Goal: Task Accomplishment & Management: Complete application form

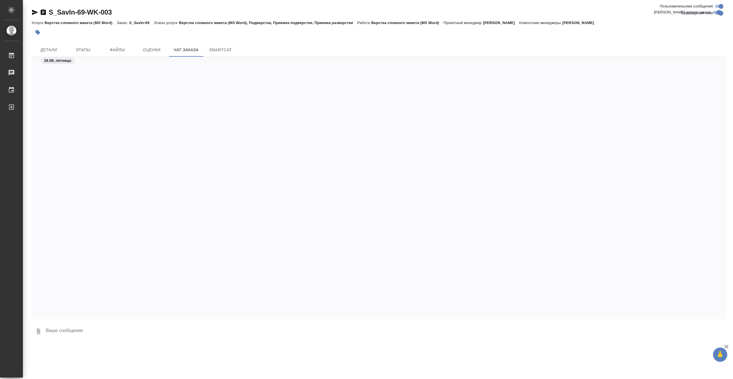
scroll to position [3870, 0]
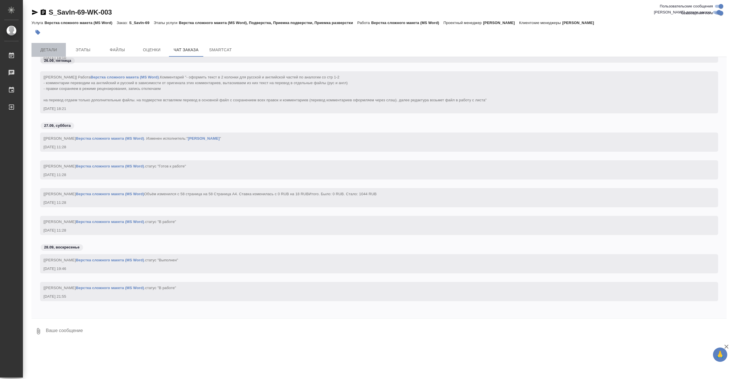
click at [55, 53] on span "Детали" at bounding box center [49, 49] width 28 height 7
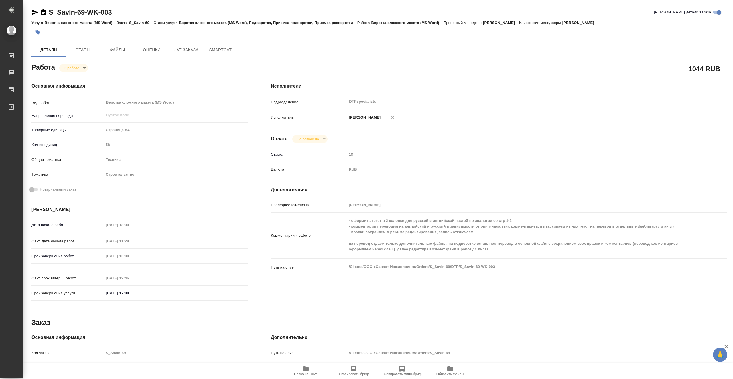
type textarea "x"
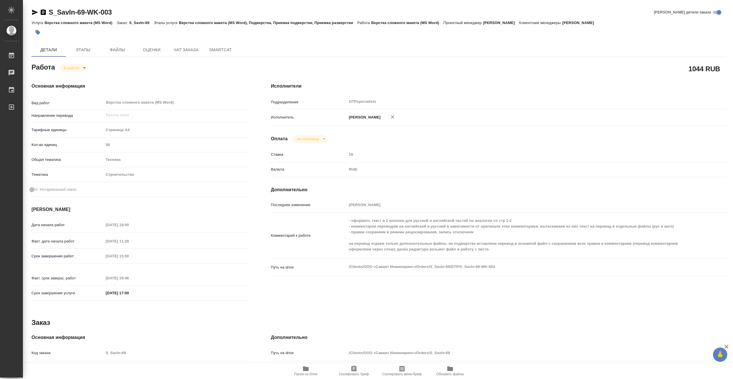
click at [74, 66] on body "🙏 .cls-1 fill:#fff; AWATERA Vasiutchenko Aleksandr Работы 0 Чаты График Выйти S…" at bounding box center [366, 189] width 733 height 379
type textarea "x"
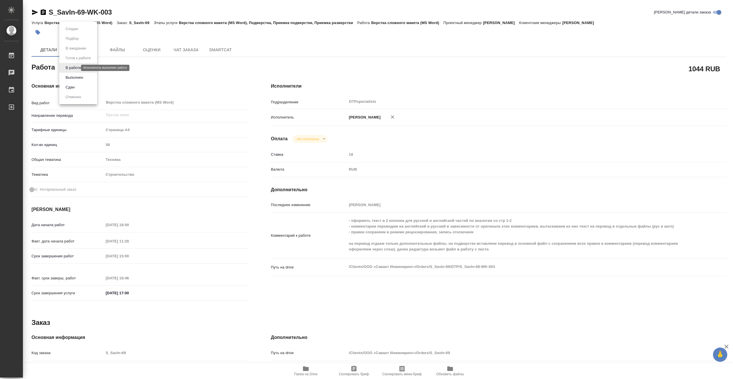
type textarea "x"
click at [89, 76] on li "Выполнен" at bounding box center [78, 78] width 38 height 10
type textarea "x"
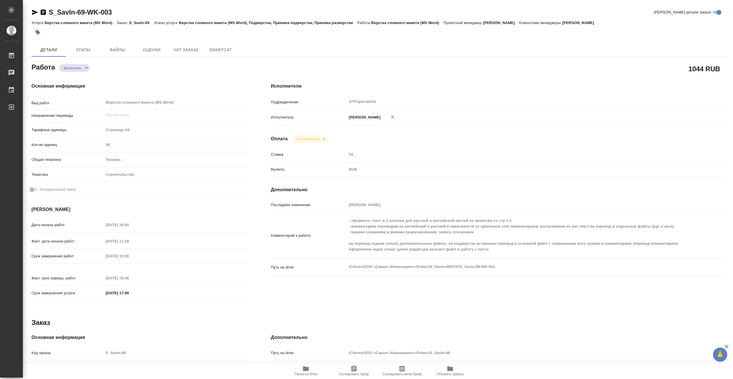
type textarea "x"
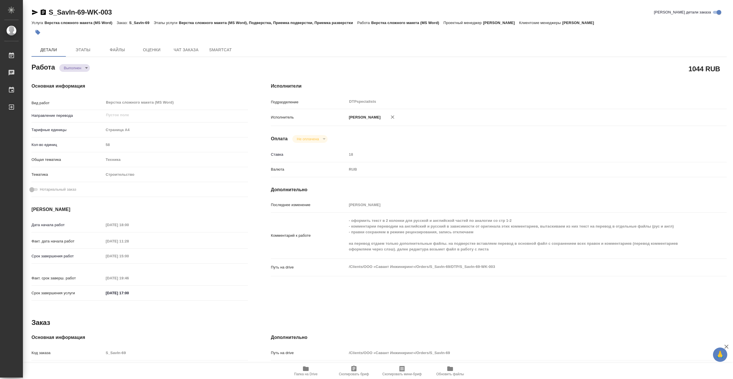
type textarea "x"
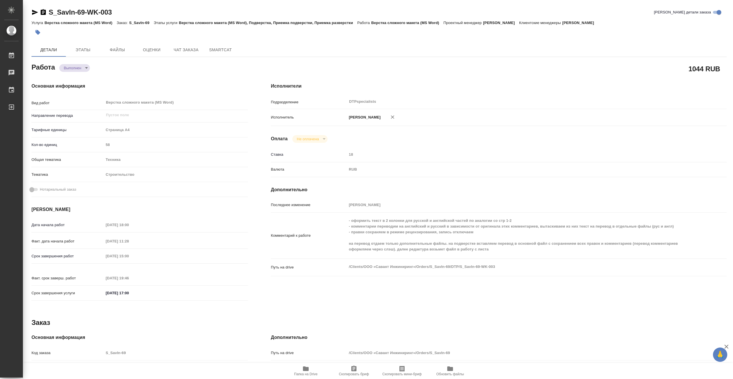
type textarea "x"
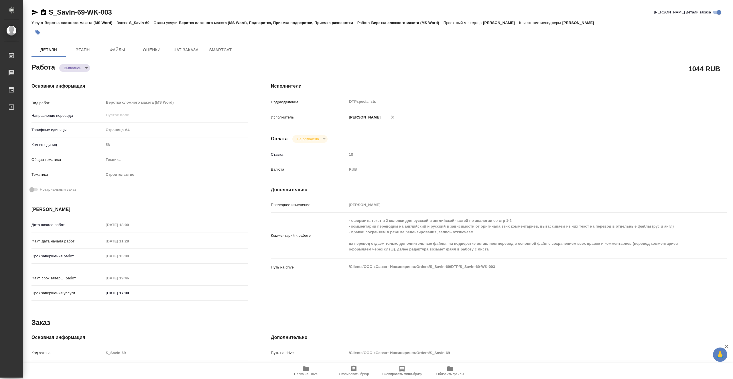
type textarea "x"
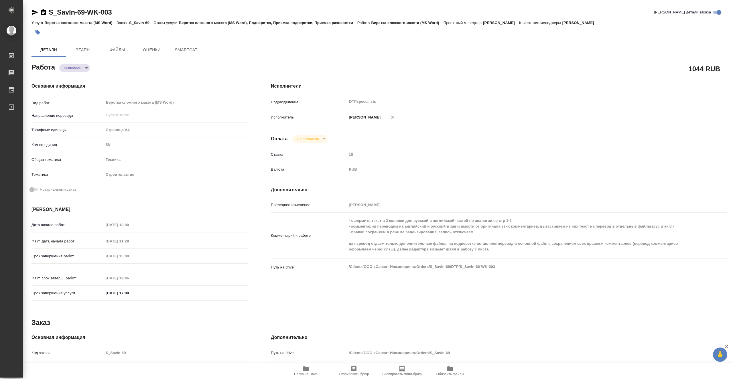
type textarea "x"
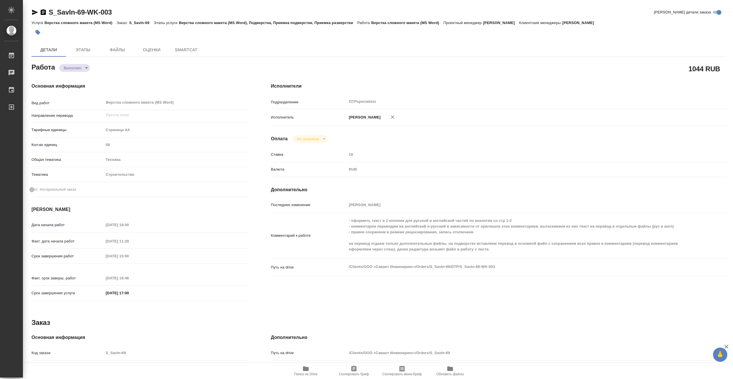
type textarea "x"
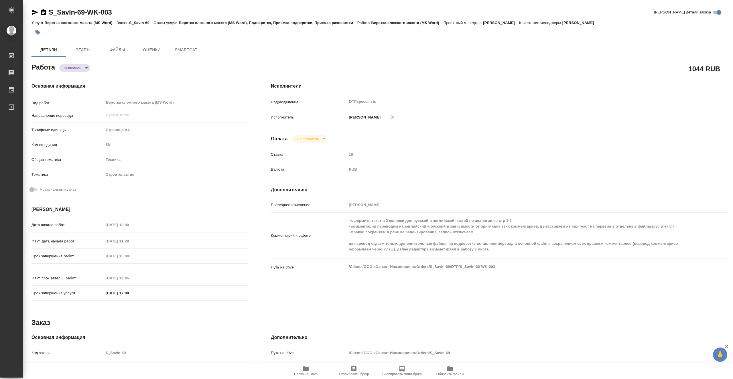
type textarea "x"
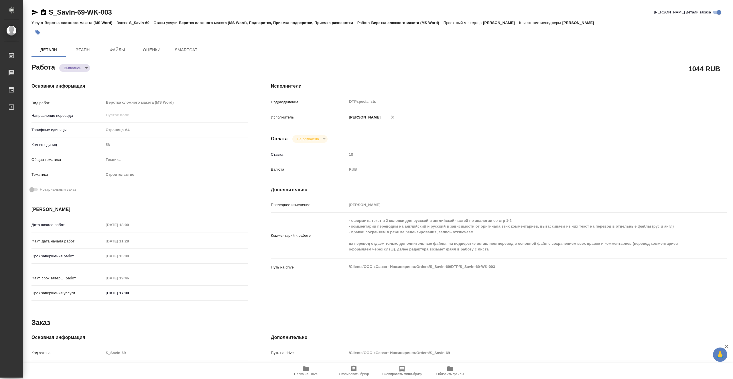
type textarea "x"
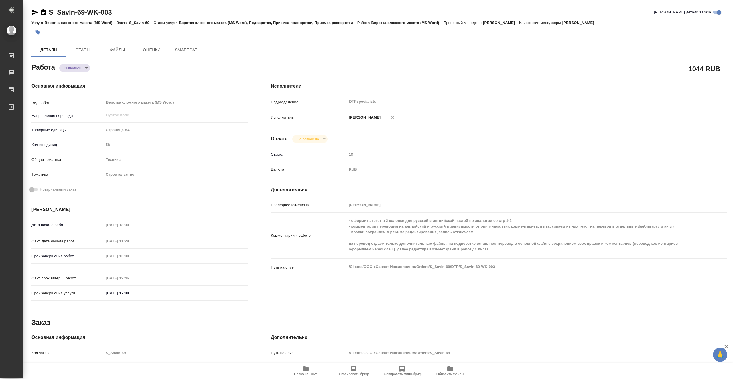
type textarea "x"
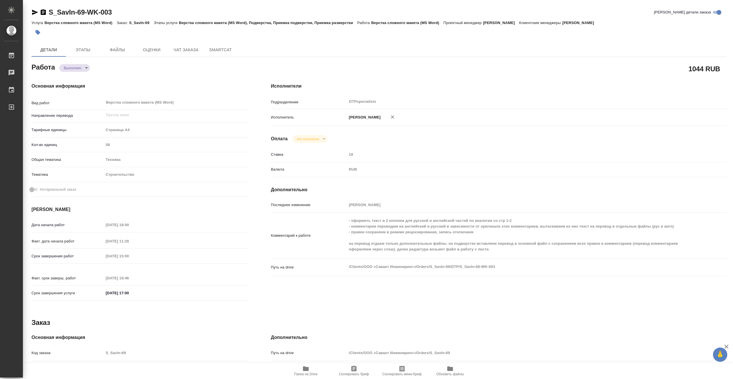
type textarea "x"
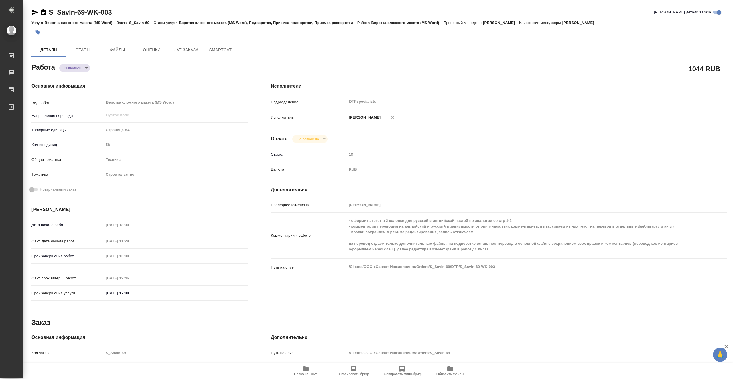
type textarea "x"
click at [308, 369] on icon "button" at bounding box center [306, 369] width 6 height 5
type textarea "x"
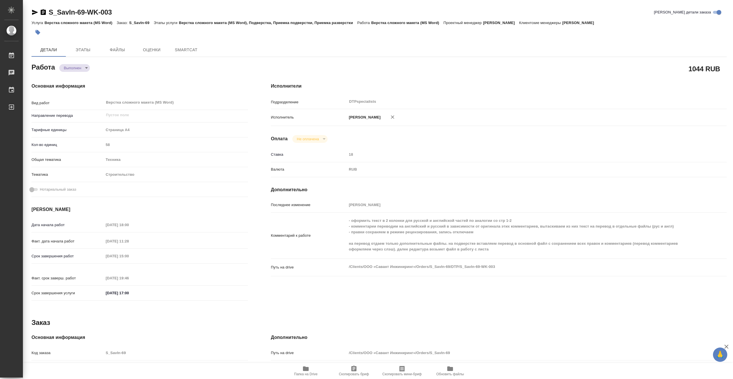
type textarea "x"
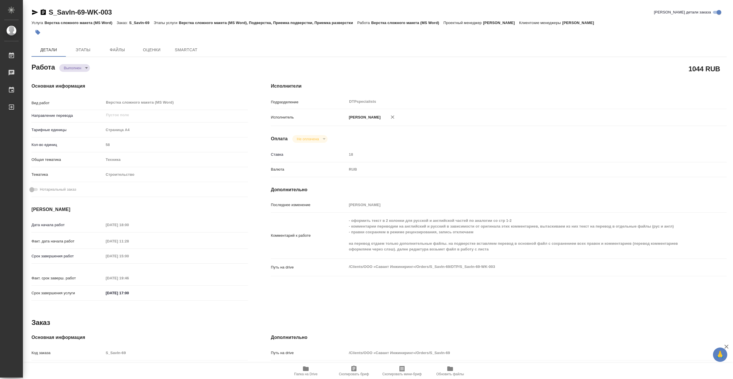
type textarea "x"
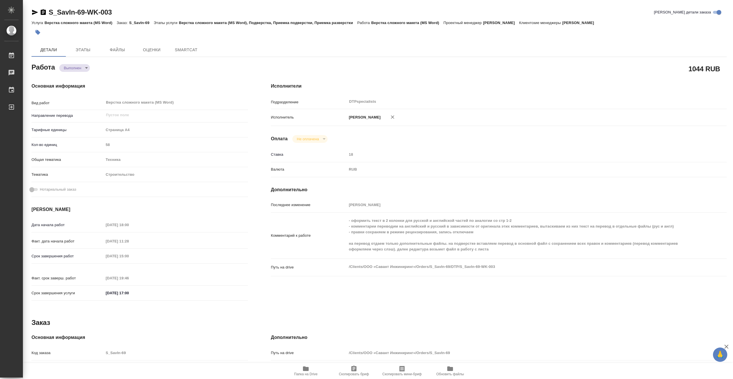
type textarea "x"
